Goal: Task Accomplishment & Management: Manage account settings

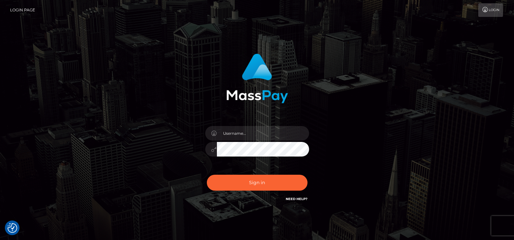
checkbox input "true"
click at [270, 127] on input "text" at bounding box center [263, 133] width 92 height 15
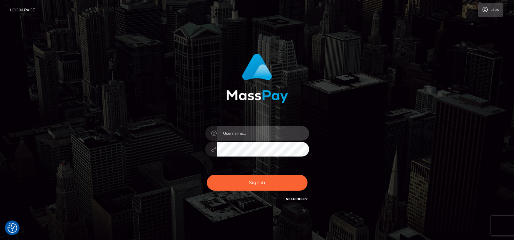
click at [269, 130] on input "text" at bounding box center [263, 133] width 92 height 15
click at [252, 133] on input "text" at bounding box center [263, 133] width 92 height 15
click at [232, 134] on input "goddessrosabella" at bounding box center [263, 133] width 92 height 15
click at [257, 133] on input "goddessrosabella" at bounding box center [263, 133] width 92 height 15
click at [257, 133] on input "goddessrosabella@" at bounding box center [263, 133] width 92 height 15
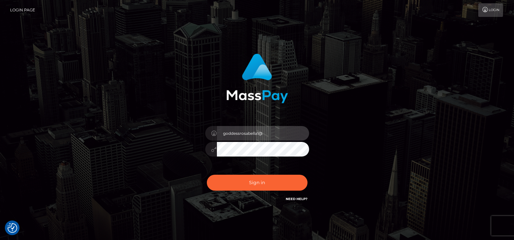
click at [266, 134] on input "goddessrosabella1@" at bounding box center [263, 133] width 92 height 15
type input "[EMAIL_ADDRESS][DOMAIN_NAME]"
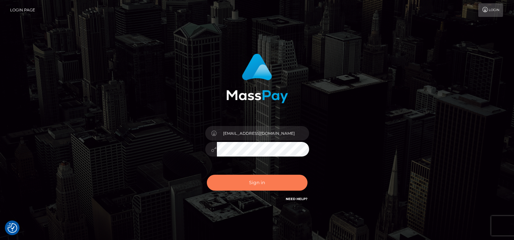
click at [252, 178] on button "Sign in" at bounding box center [257, 183] width 101 height 16
